Goal: Task Accomplishment & Management: Manage account settings

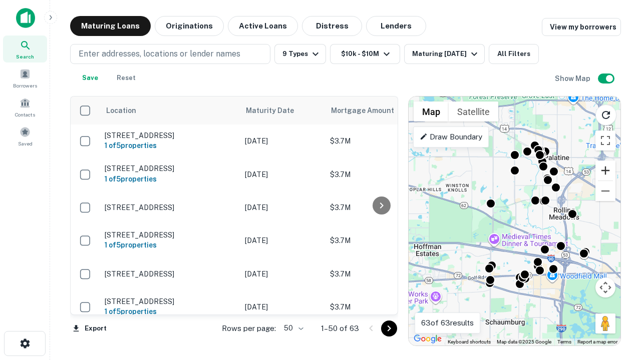
click at [605, 171] on button "Zoom in" at bounding box center [605, 171] width 20 height 20
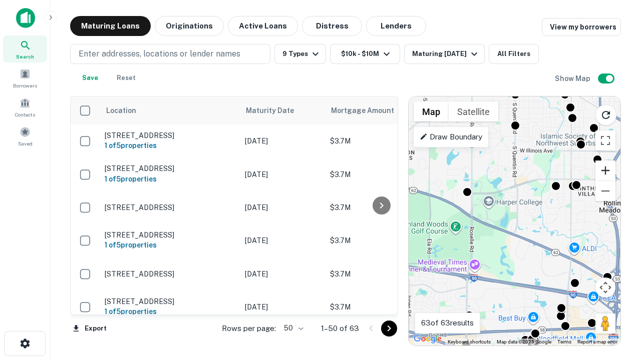
click at [605, 171] on button "Zoom in" at bounding box center [605, 171] width 20 height 20
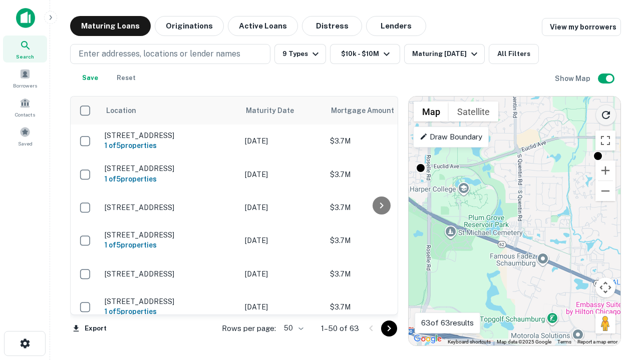
click at [606, 113] on icon "Reload search area" at bounding box center [606, 115] width 12 height 12
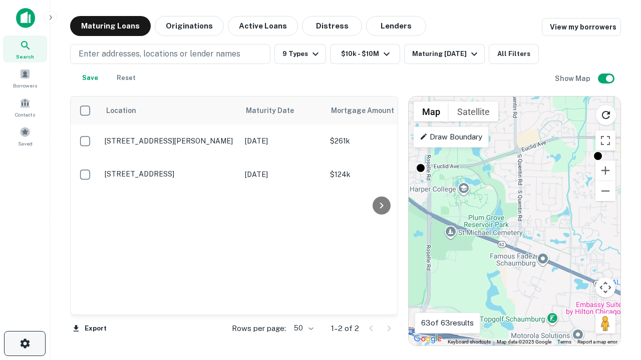
click at [25, 344] on icon "button" at bounding box center [25, 344] width 12 height 12
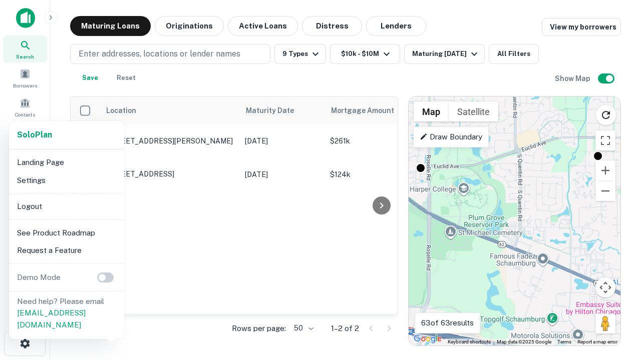
click at [66, 206] on li "Logout" at bounding box center [66, 207] width 107 height 18
